Goal: Task Accomplishment & Management: Manage account settings

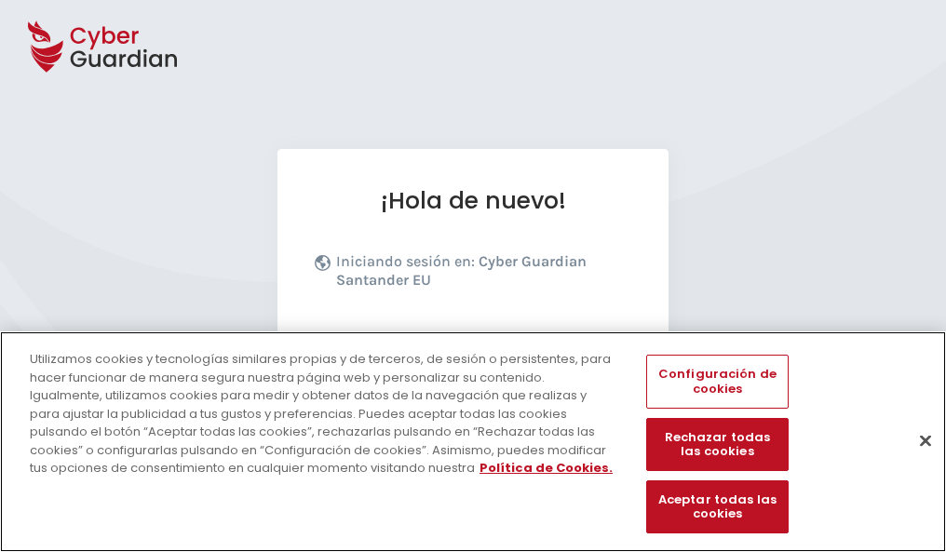
scroll to position [228, 0]
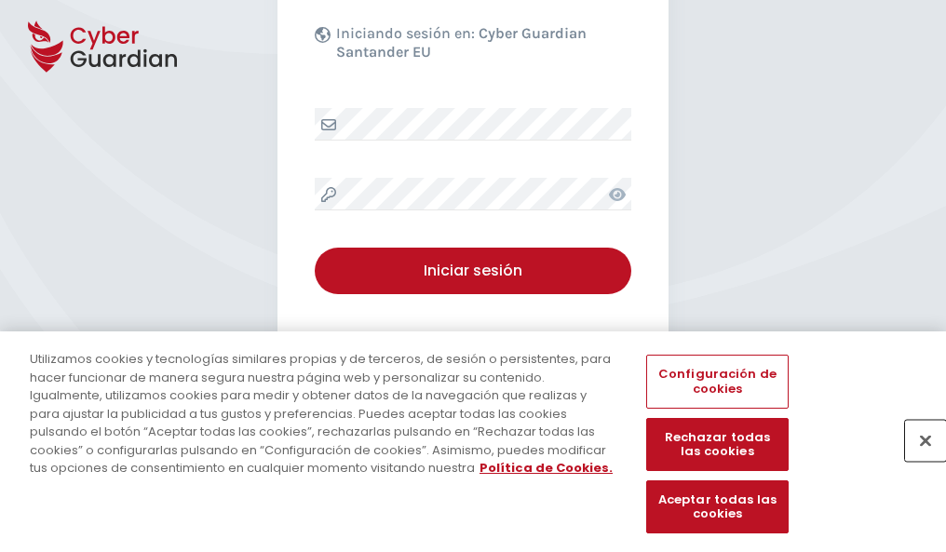
click at [916, 460] on button "Cerrar" at bounding box center [925, 440] width 41 height 41
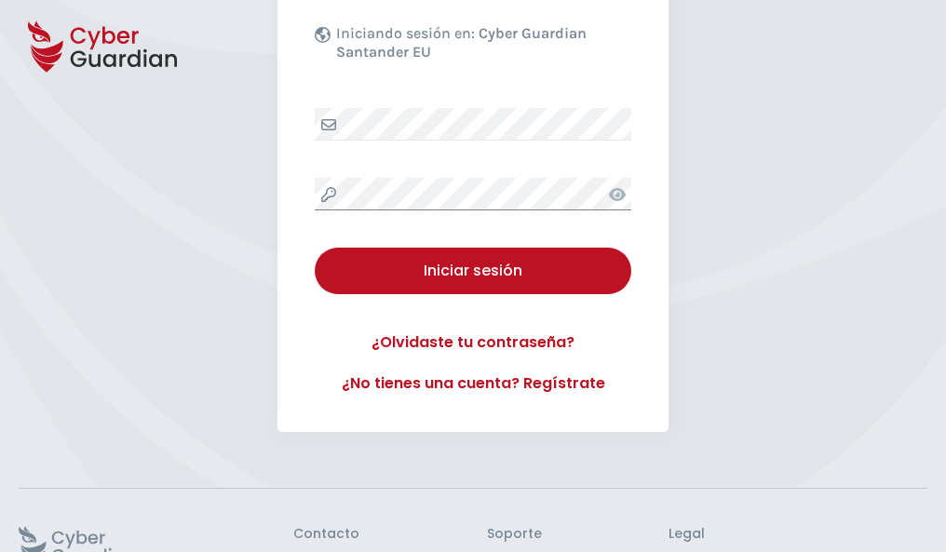
scroll to position [362, 0]
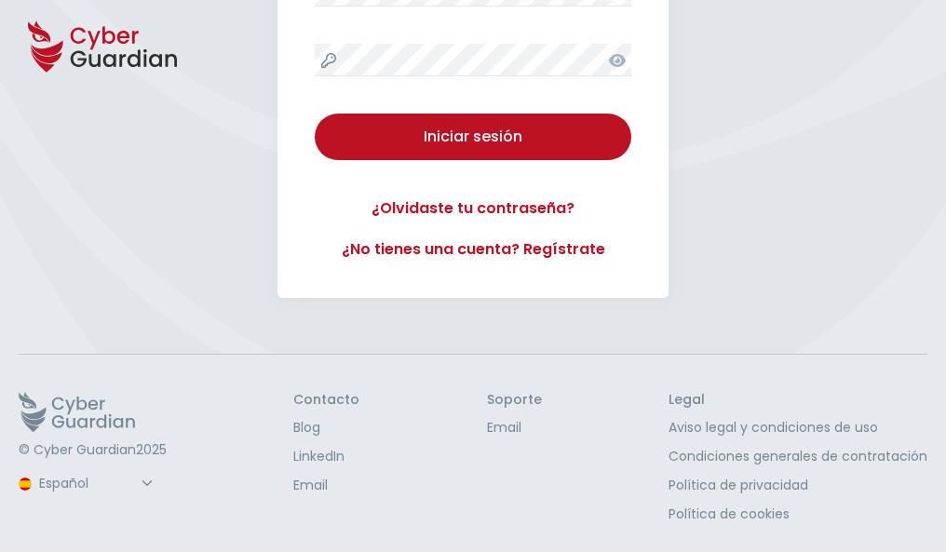
click at [315, 114] on button "Iniciar sesión" at bounding box center [473, 137] width 316 height 47
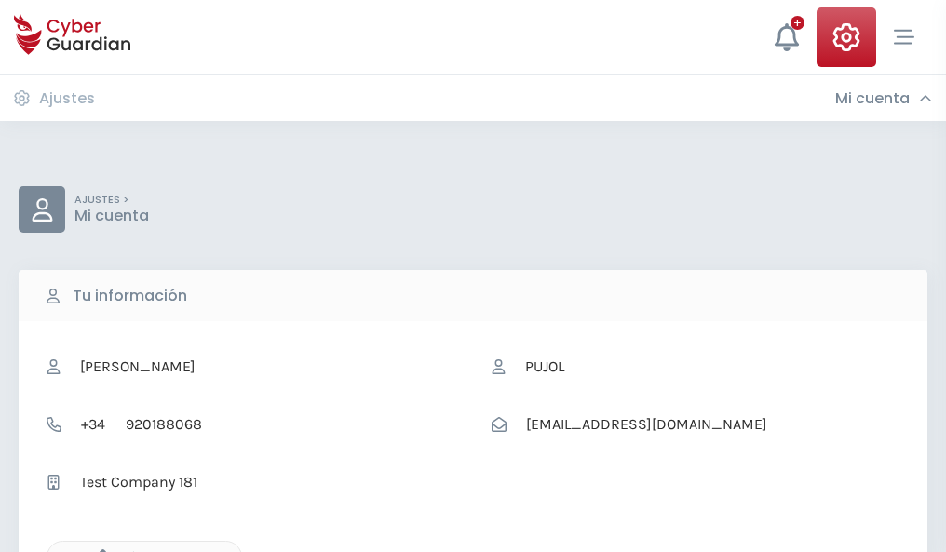
click at [98, 550] on icon "button" at bounding box center [98, 557] width 16 height 16
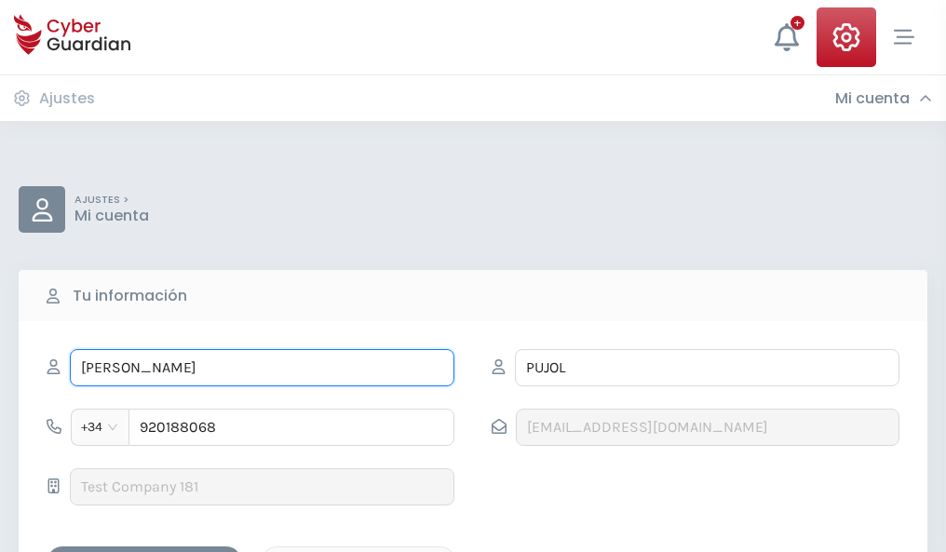
click at [262, 368] on input "BALDOMERO" at bounding box center [262, 367] width 384 height 37
type input "B"
type input "Fabiana"
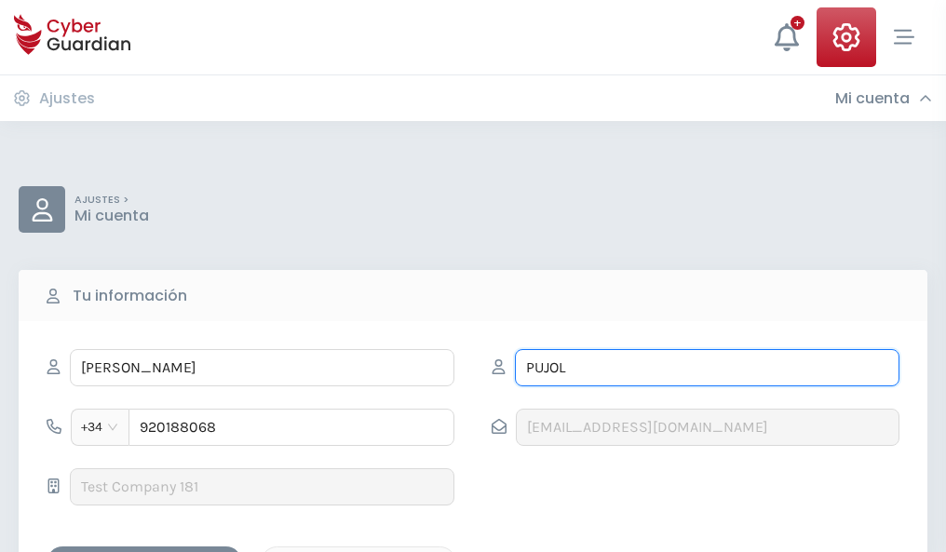
click at [706, 368] on input "PUJOL" at bounding box center [707, 367] width 384 height 37
type input "P"
type input "Alarcón"
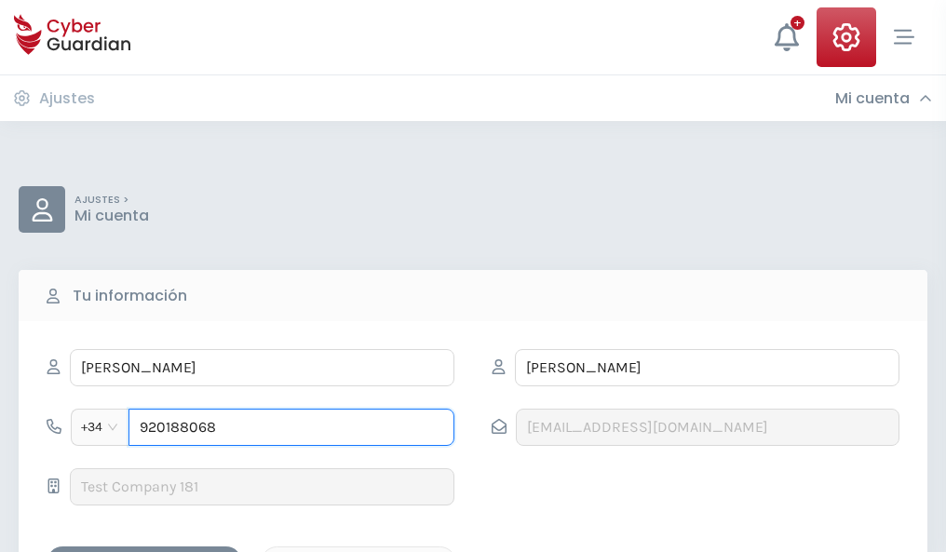
click at [291, 427] on input "920188068" at bounding box center [291, 427] width 326 height 37
type input "9"
type input "876556528"
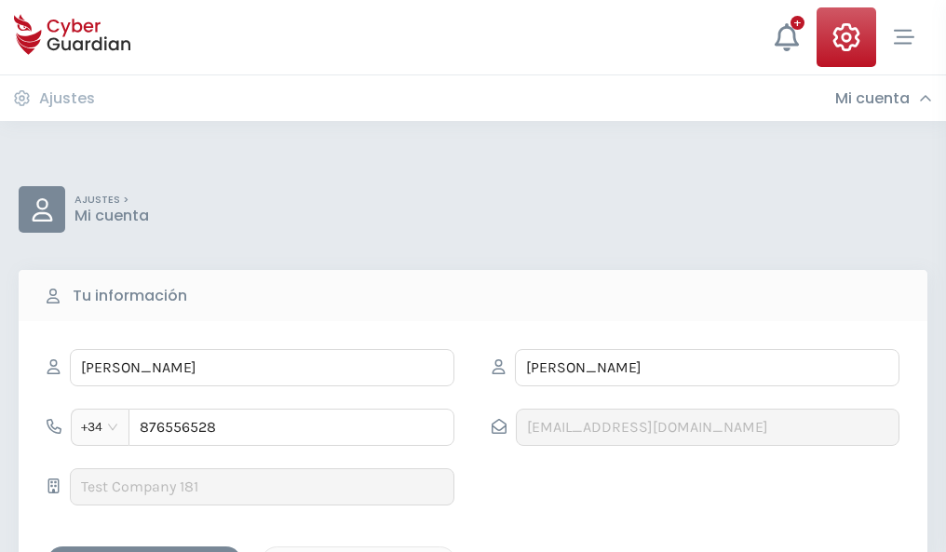
click at [144, 551] on div "Guardar cambios" at bounding box center [144, 562] width 168 height 23
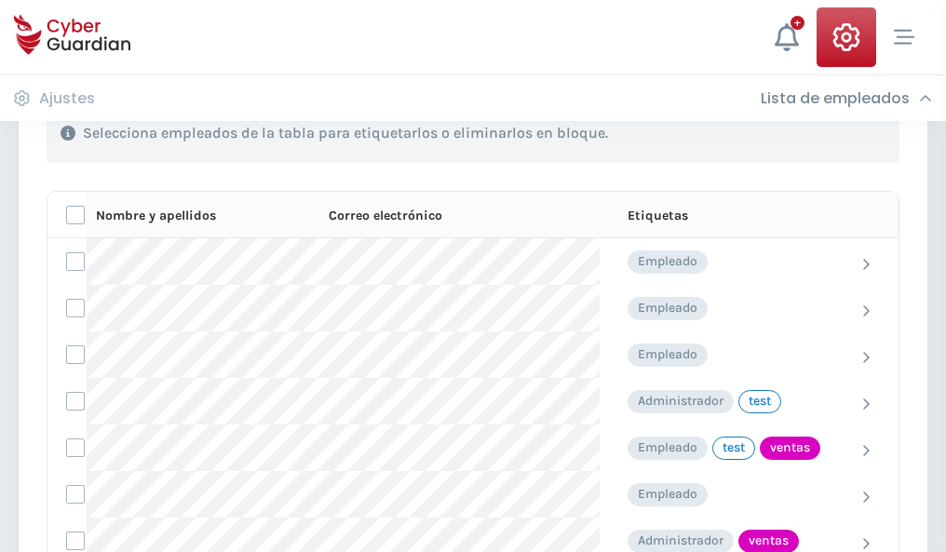
scroll to position [843, 0]
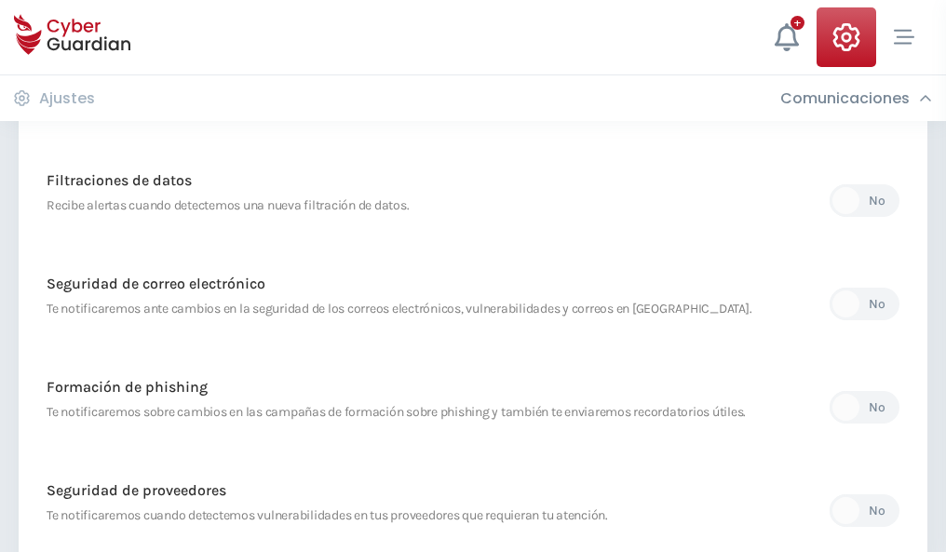
scroll to position [980, 0]
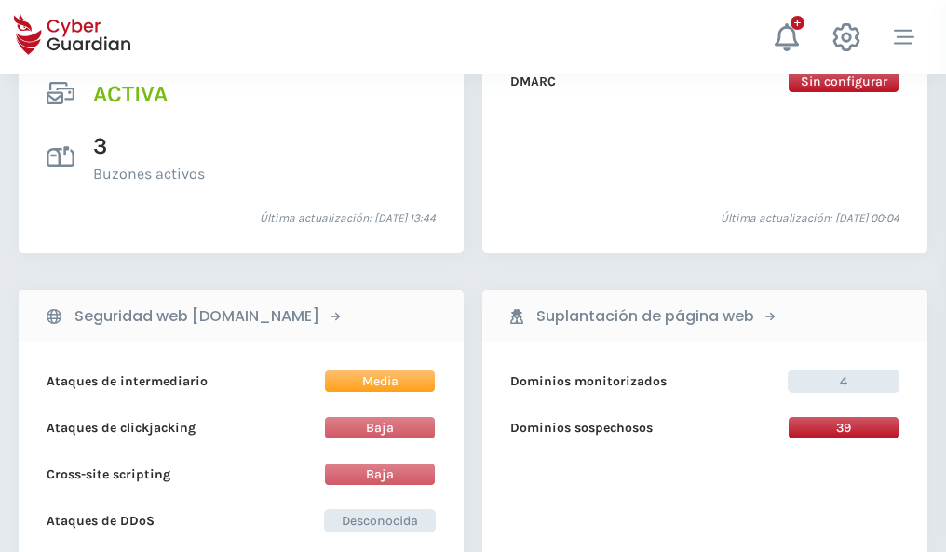
scroll to position [1891, 0]
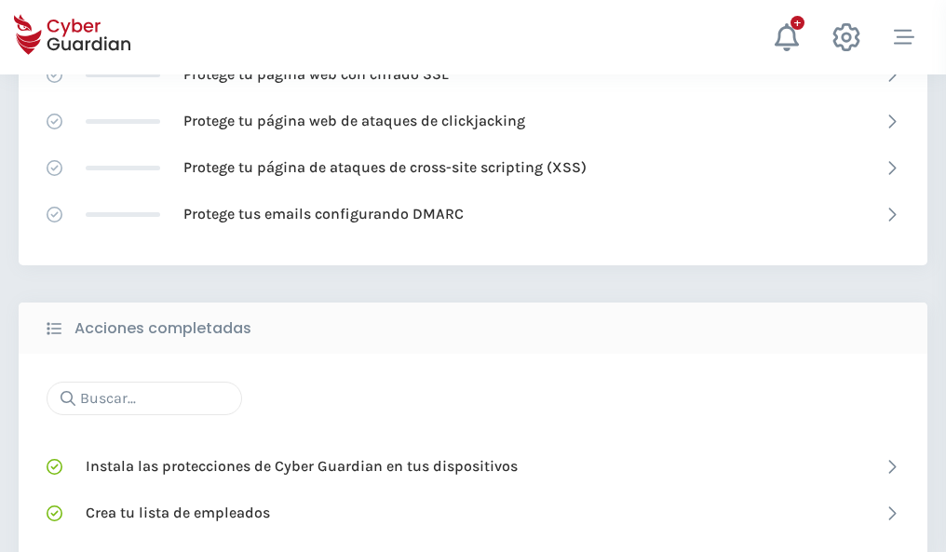
scroll to position [1240, 0]
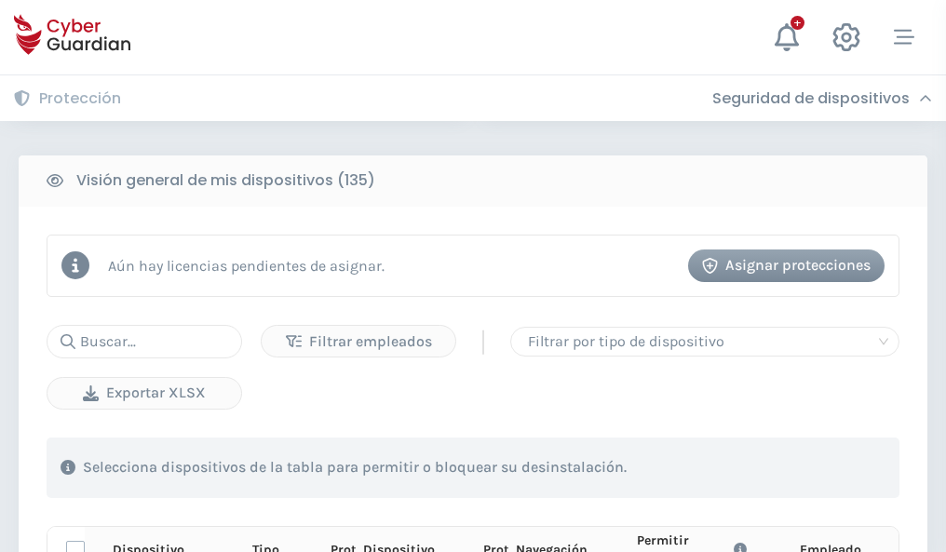
scroll to position [1644, 0]
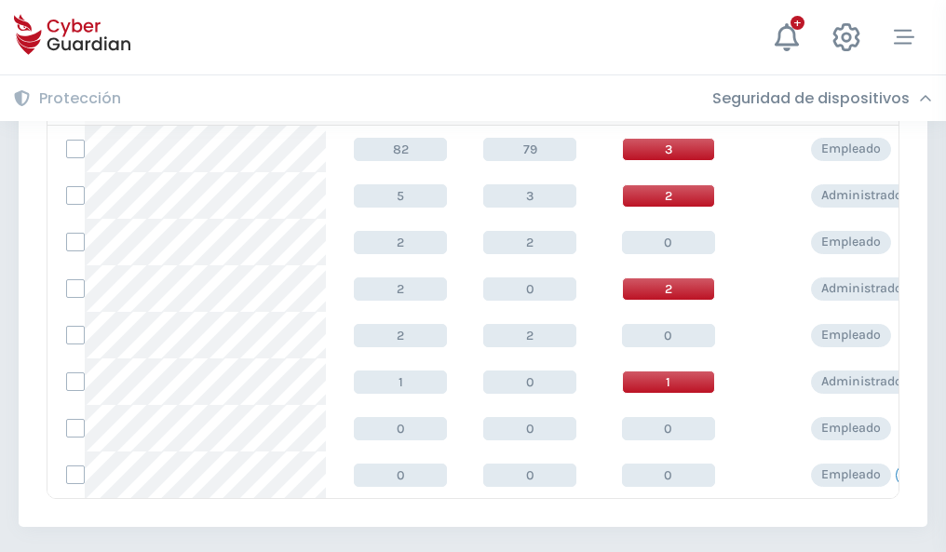
scroll to position [864, 0]
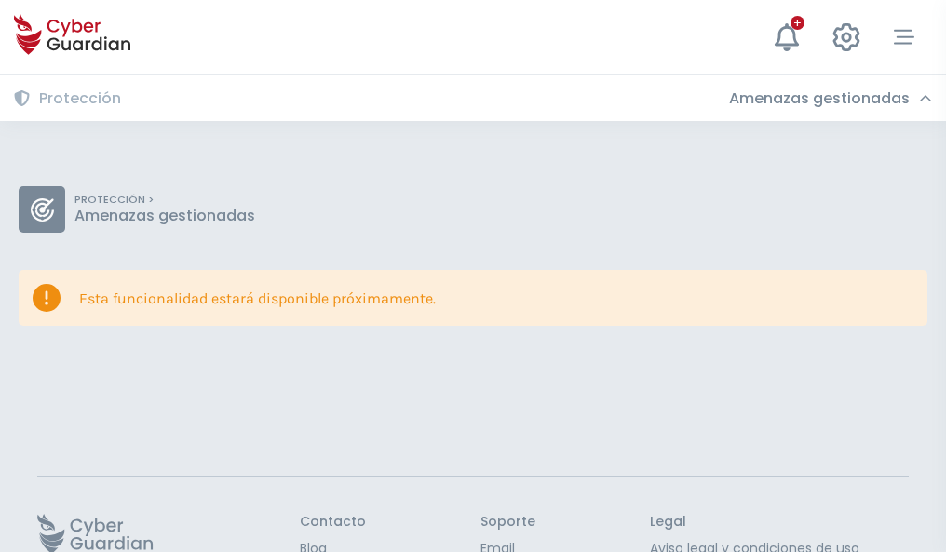
scroll to position [121, 0]
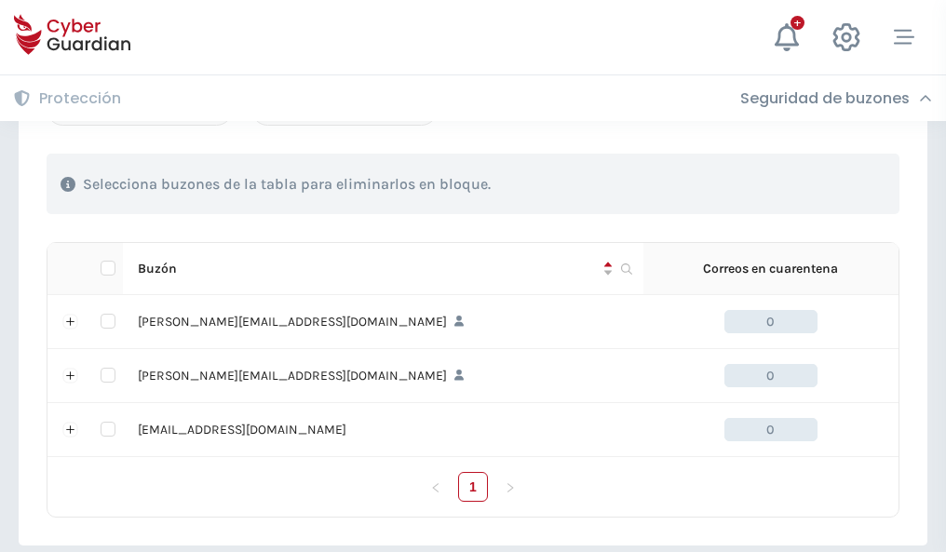
scroll to position [863, 0]
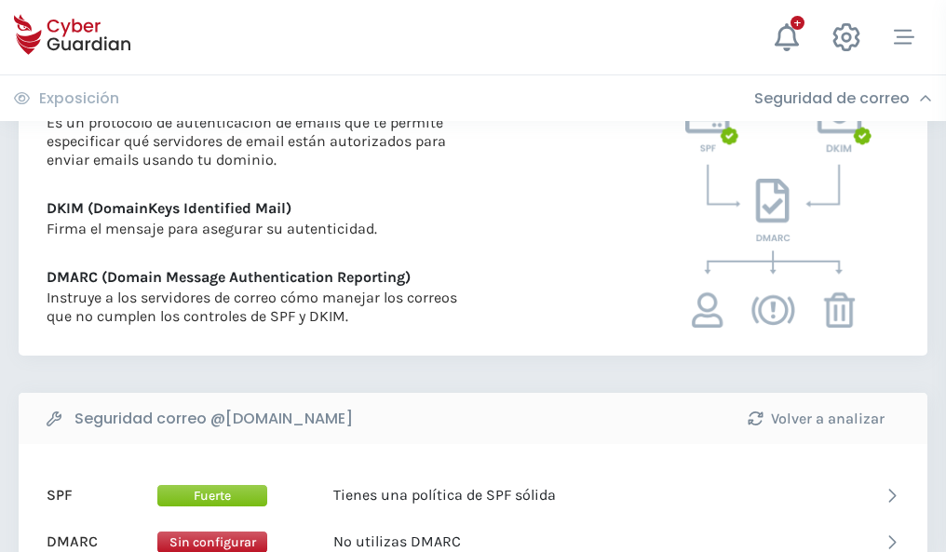
scroll to position [1004, 0]
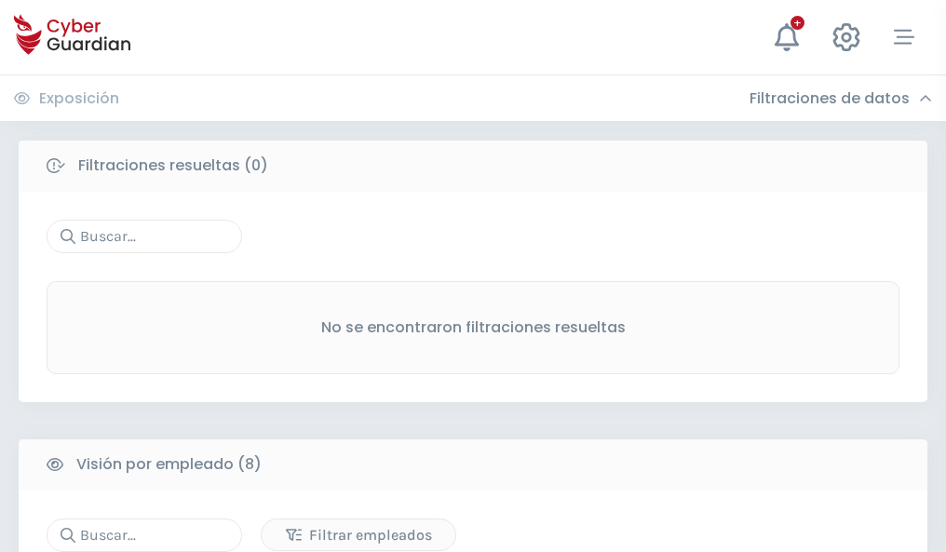
scroll to position [1586, 0]
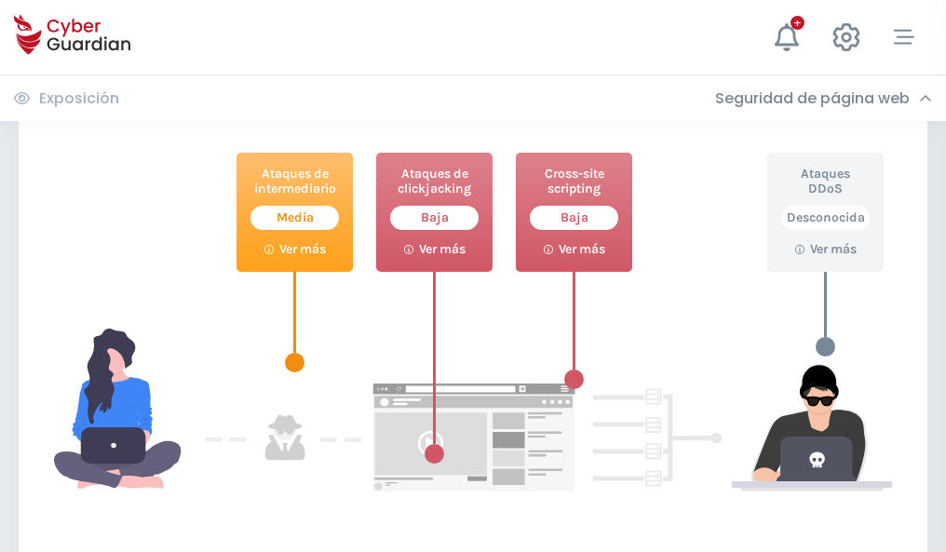
scroll to position [1014, 0]
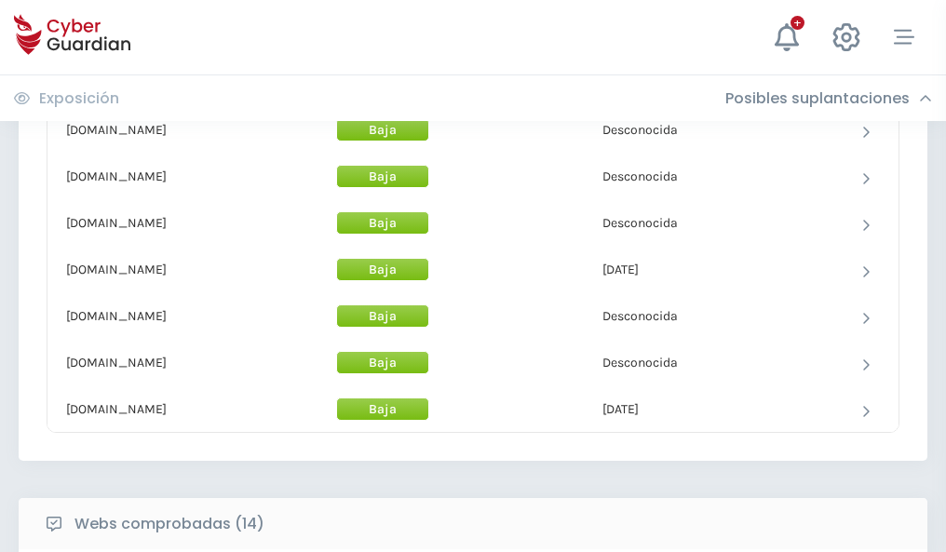
scroll to position [1815, 0]
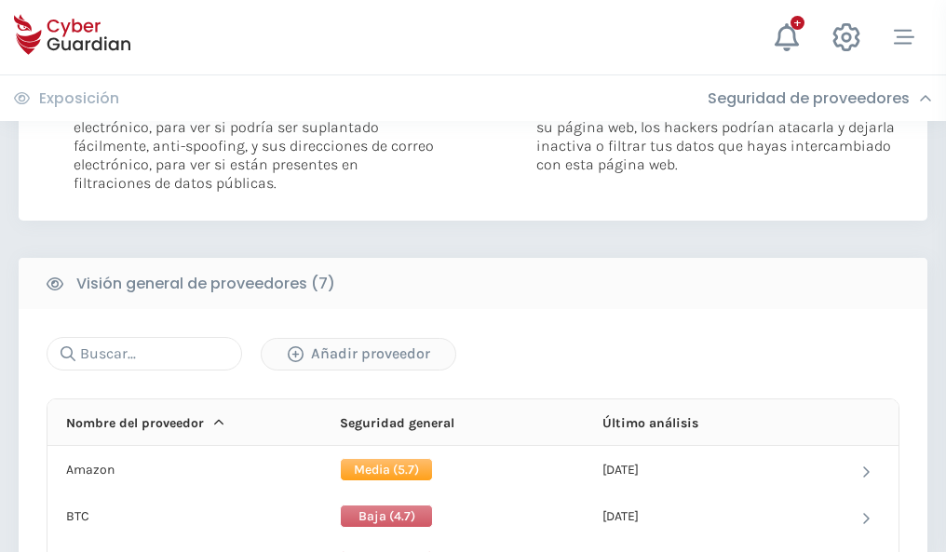
scroll to position [1246, 0]
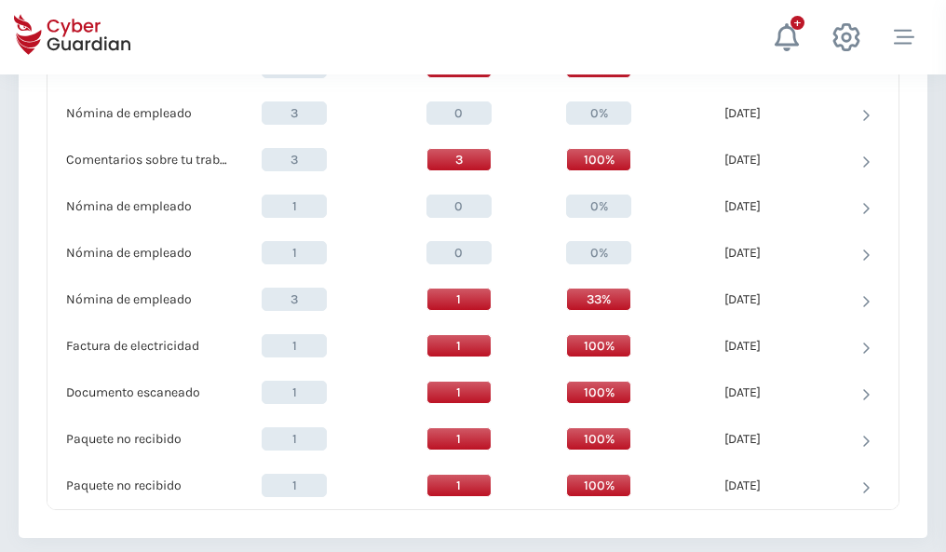
scroll to position [1929, 0]
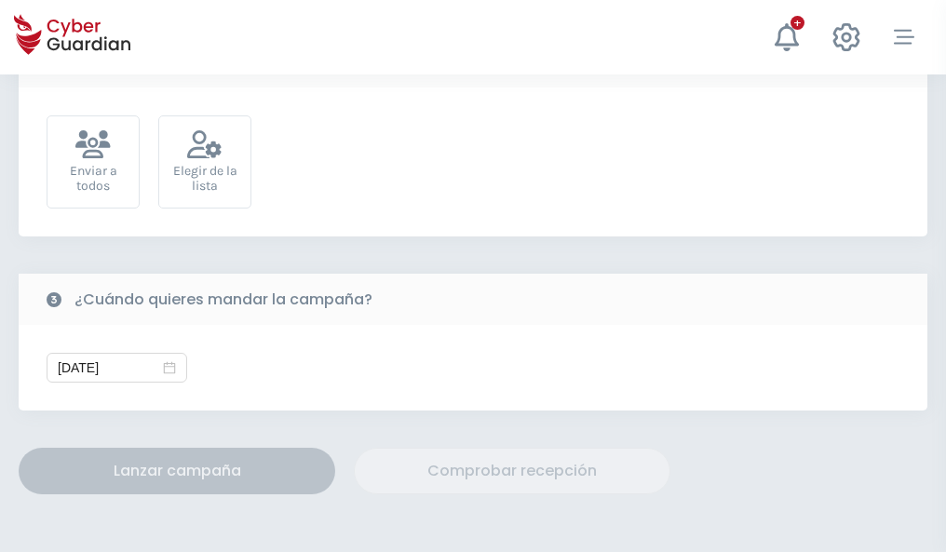
scroll to position [681, 0]
